Goal: Task Accomplishment & Management: Complete application form

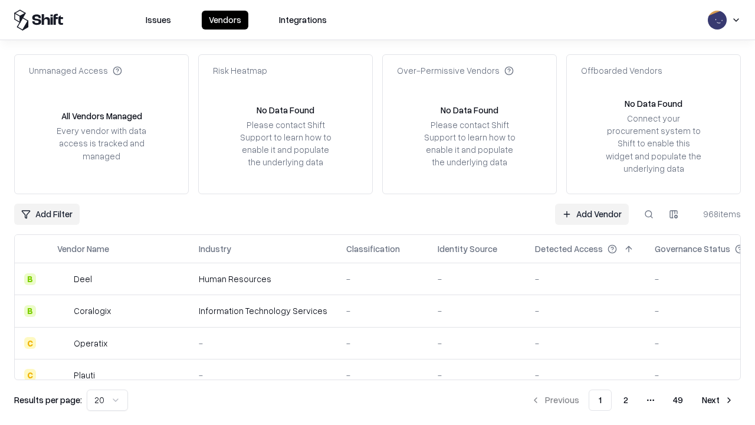
click at [592, 214] on link "Add Vendor" at bounding box center [592, 214] width 74 height 21
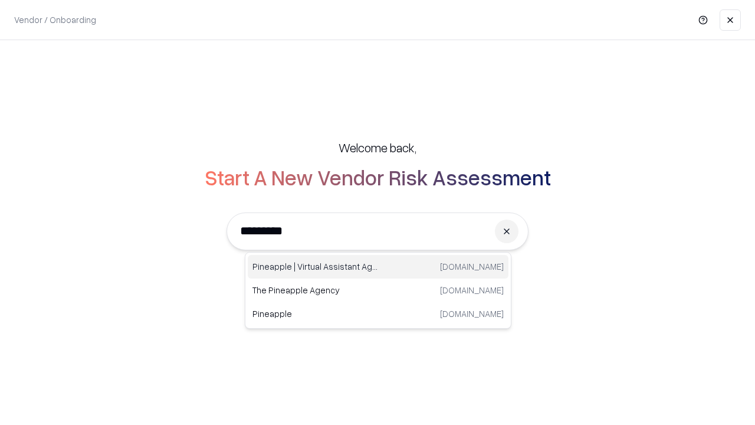
click at [378, 267] on div "Pineapple | Virtual Assistant Agency trypineapple.com" at bounding box center [378, 267] width 261 height 24
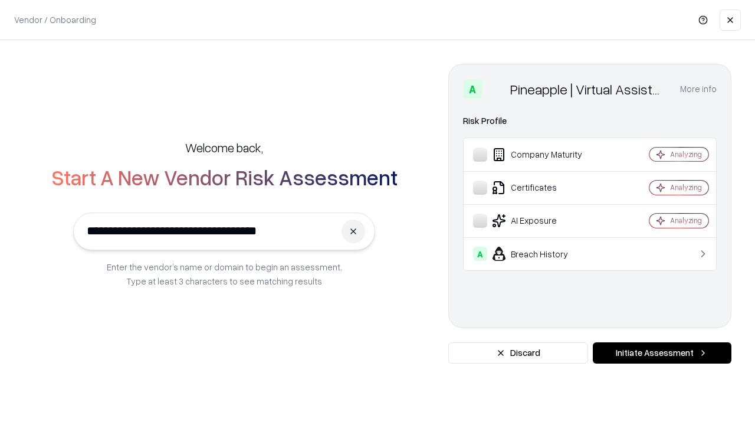
type input "**********"
click at [662, 353] on button "Initiate Assessment" at bounding box center [662, 352] width 139 height 21
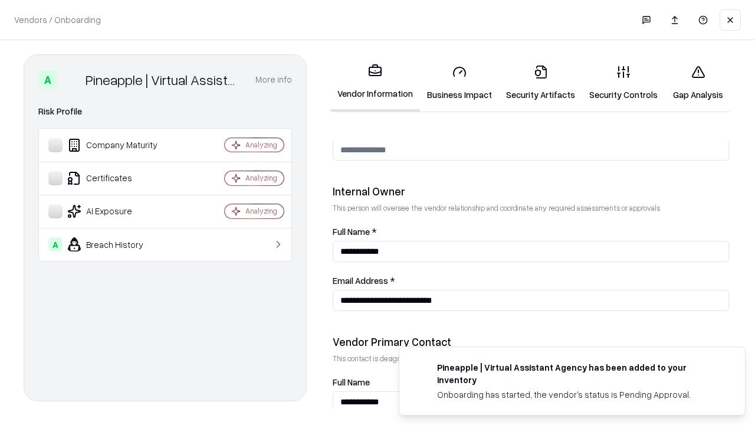
scroll to position [611, 0]
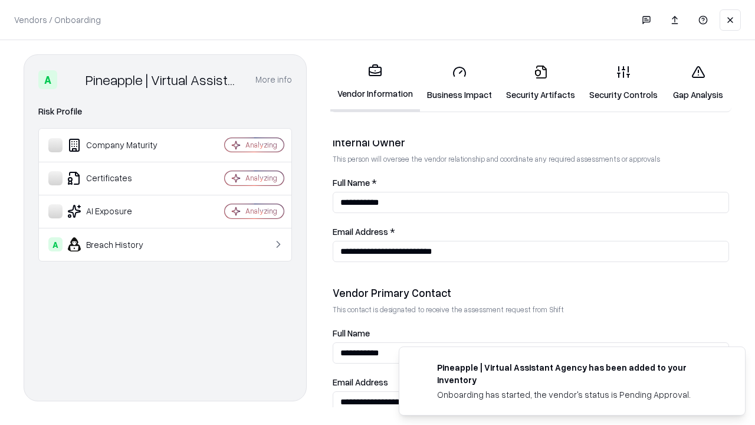
click at [460, 83] on link "Business Impact" at bounding box center [459, 82] width 79 height 55
click at [540, 83] on link "Security Artifacts" at bounding box center [540, 82] width 83 height 55
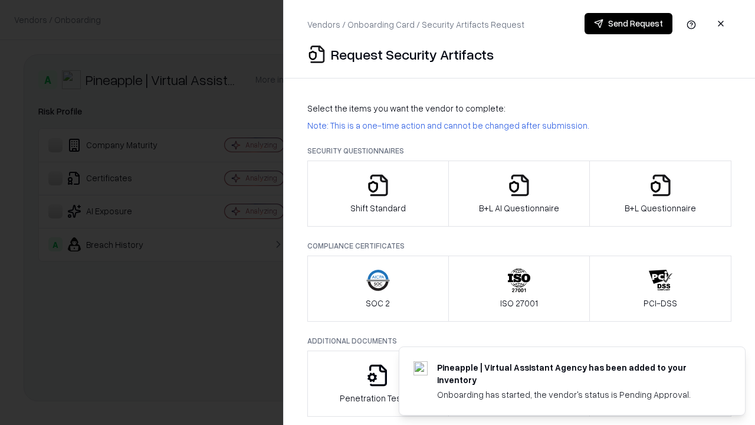
click at [378, 193] on icon "button" at bounding box center [378, 185] width 24 height 24
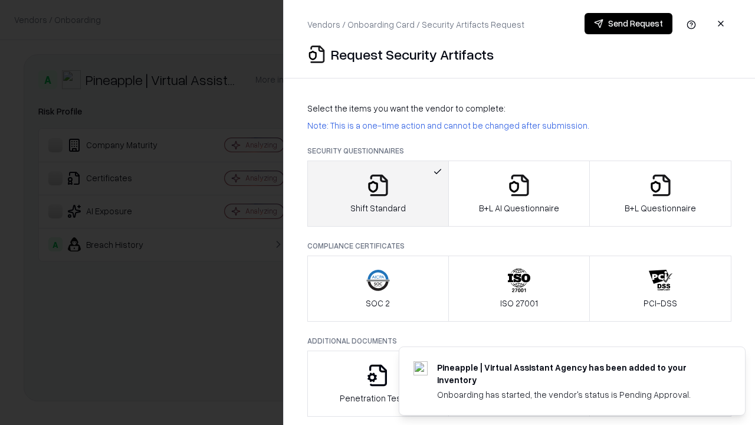
click at [628, 24] on button "Send Request" at bounding box center [629, 23] width 88 height 21
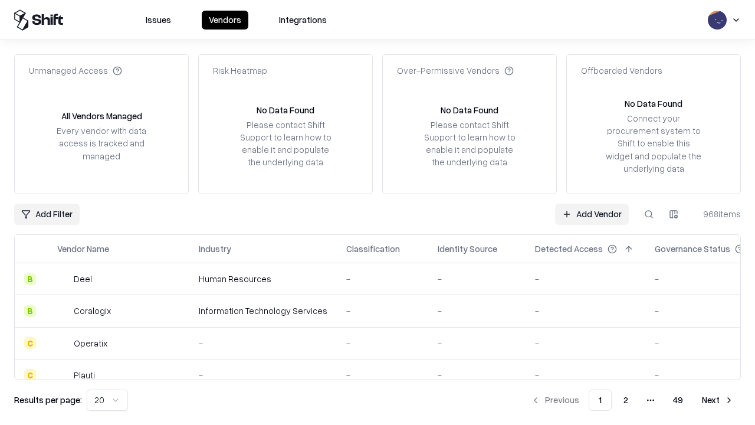
click at [649, 214] on button at bounding box center [648, 214] width 21 height 21
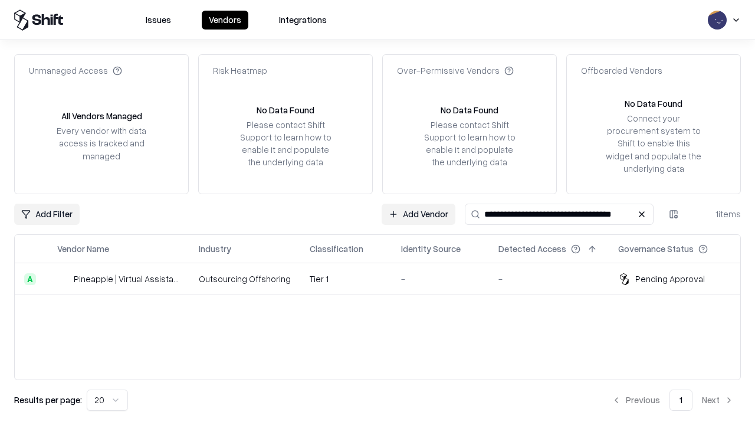
type input "**********"
click at [385, 278] on td "Tier 1" at bounding box center [345, 279] width 91 height 32
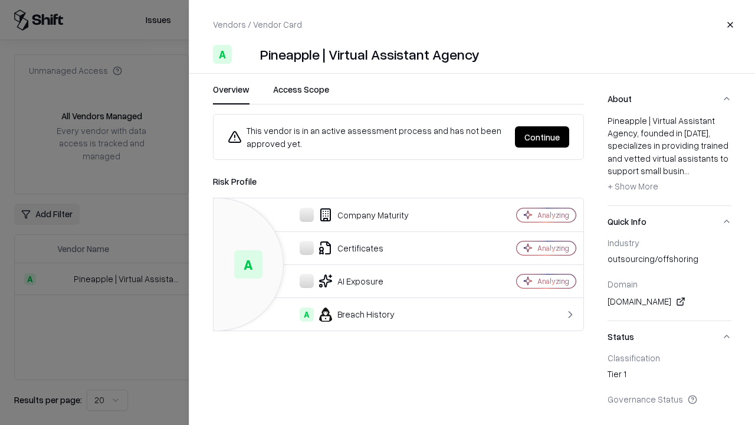
click at [542, 137] on button "Continue" at bounding box center [542, 136] width 54 height 21
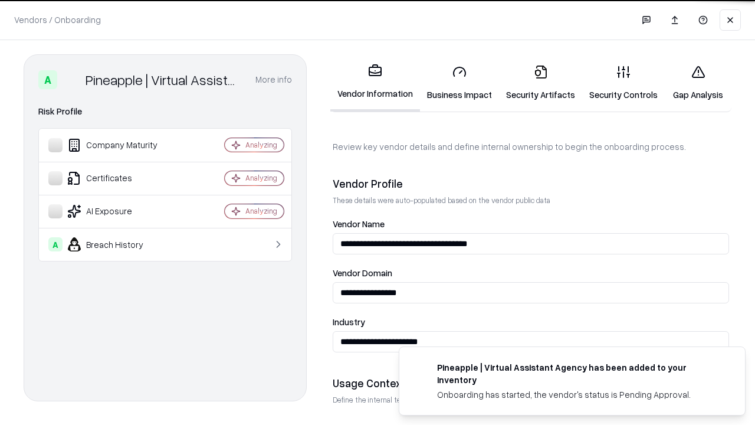
click at [540, 83] on link "Security Artifacts" at bounding box center [540, 82] width 83 height 55
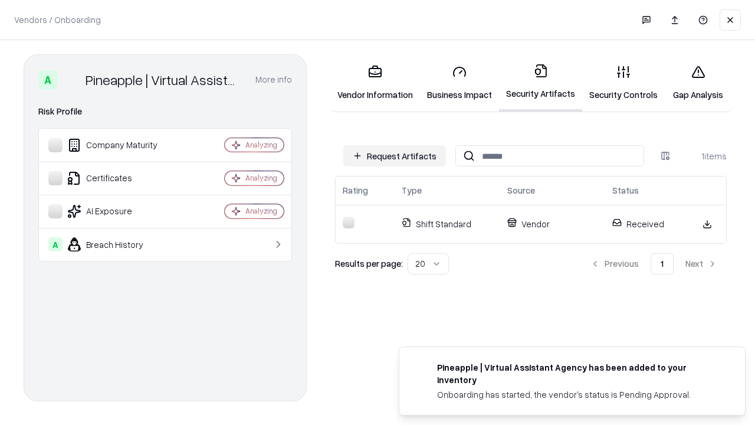
click at [623, 83] on link "Security Controls" at bounding box center [623, 82] width 83 height 55
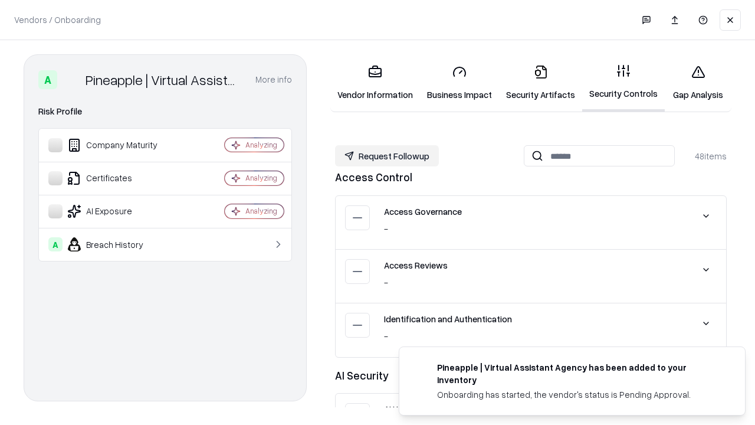
click at [387, 155] on button "Request Followup" at bounding box center [387, 155] width 104 height 21
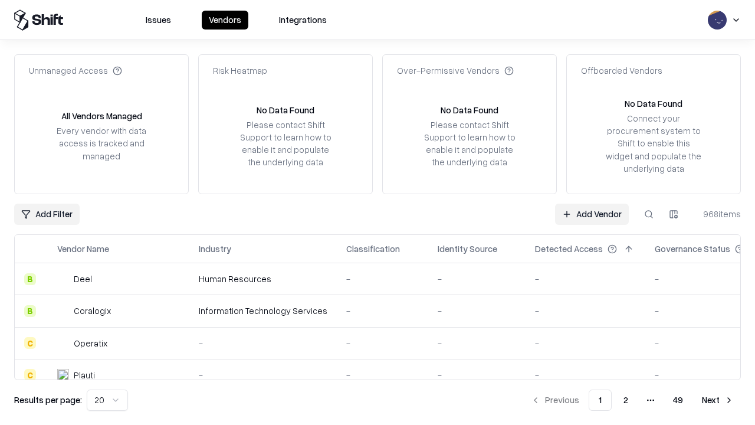
click at [592, 214] on link "Add Vendor" at bounding box center [592, 214] width 74 height 21
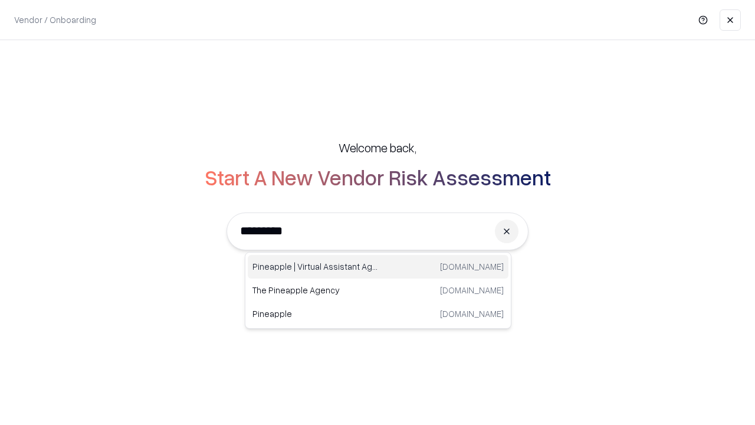
click at [378, 267] on div "Pineapple | Virtual Assistant Agency trypineapple.com" at bounding box center [378, 267] width 261 height 24
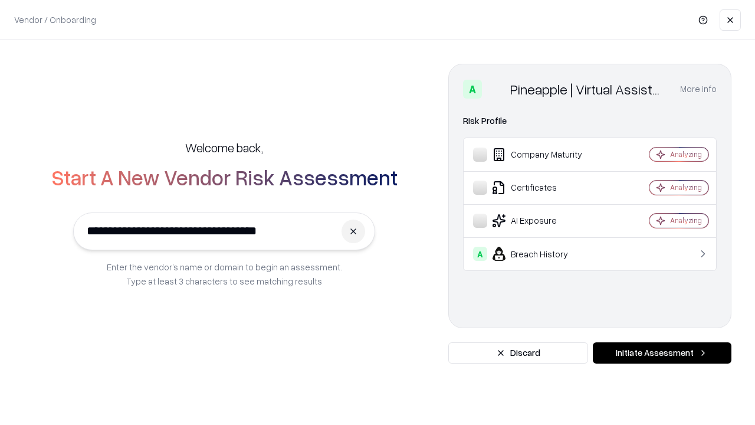
type input "**********"
click at [662, 353] on button "Initiate Assessment" at bounding box center [662, 352] width 139 height 21
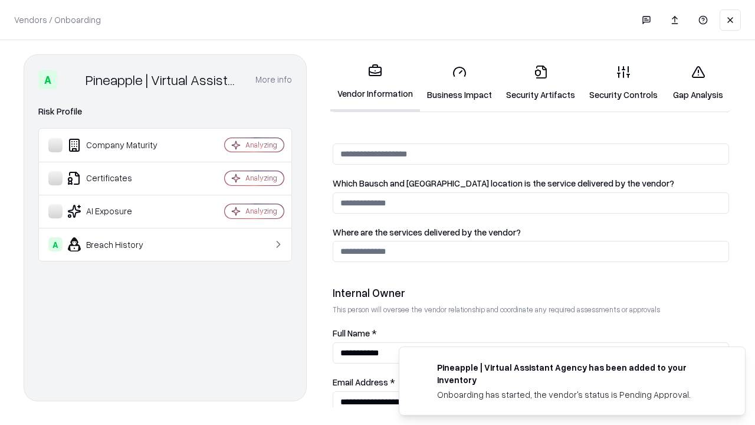
scroll to position [611, 0]
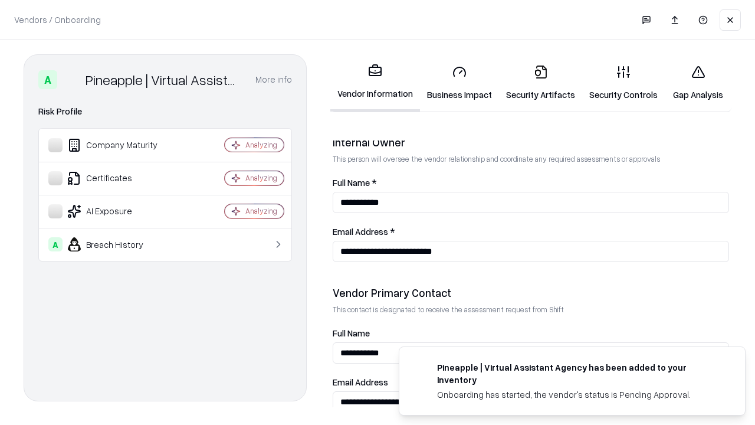
click at [698, 83] on link "Gap Analysis" at bounding box center [698, 82] width 67 height 55
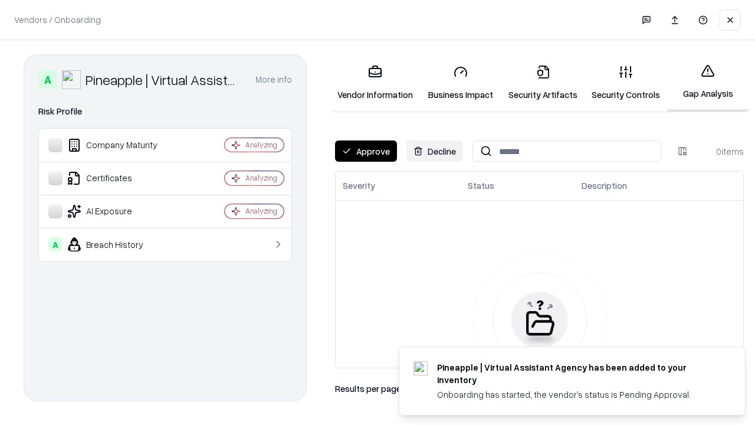
click at [366, 151] on button "Approve" at bounding box center [366, 150] width 62 height 21
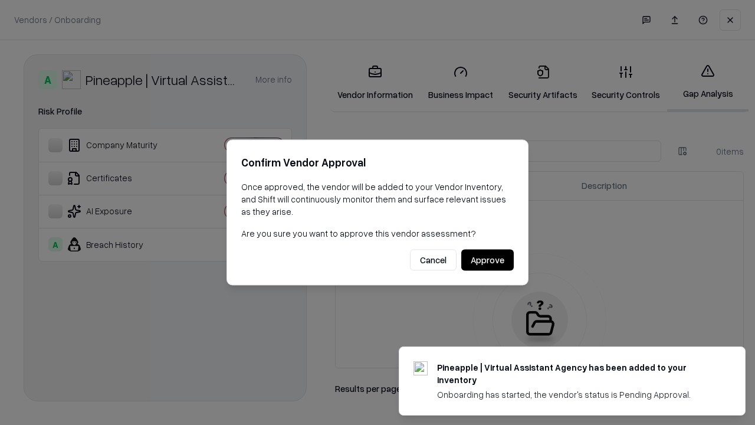
click at [487, 260] on button "Approve" at bounding box center [487, 260] width 52 height 21
